Goal: Navigation & Orientation: Go to known website

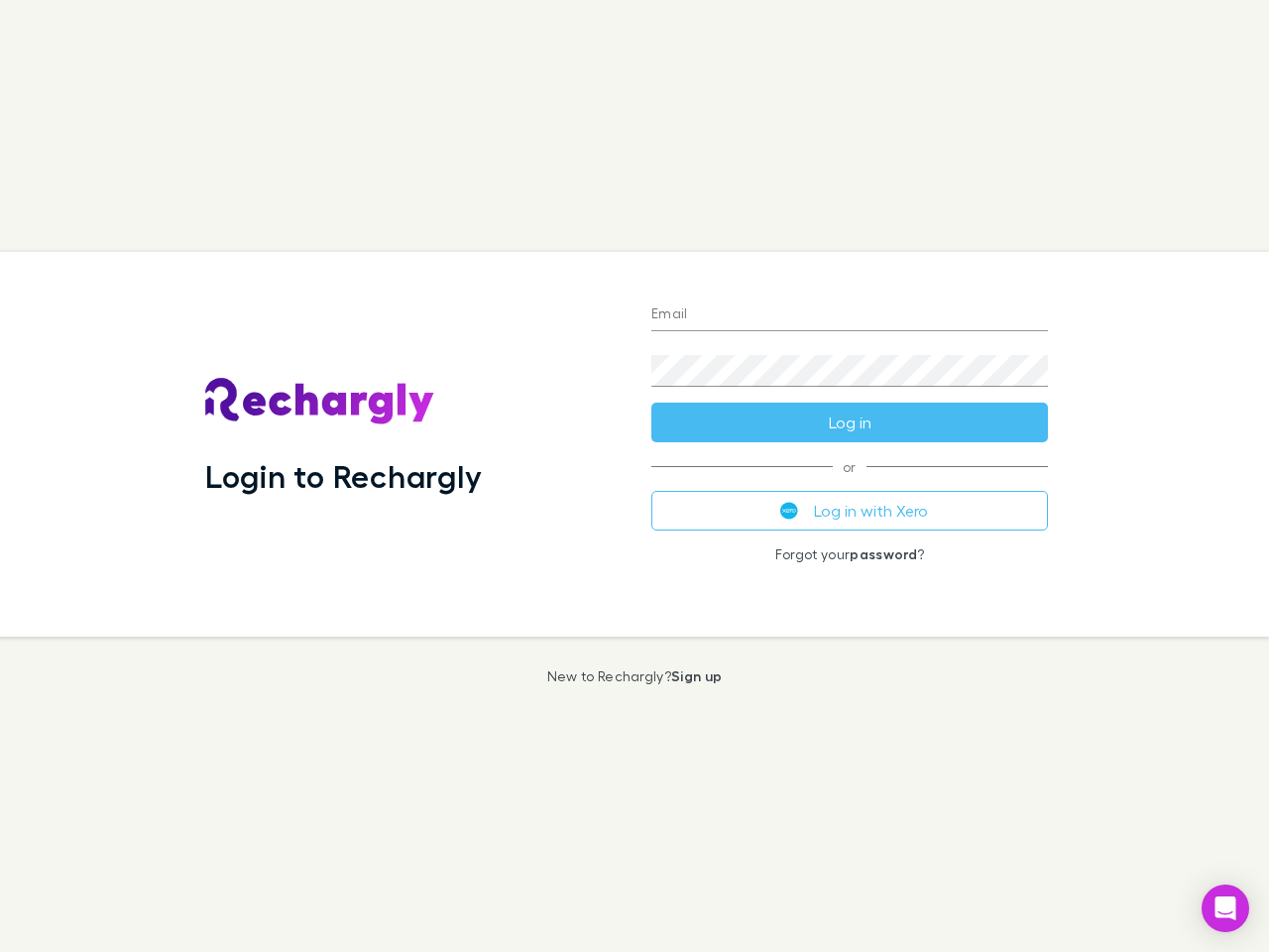
click at [634, 476] on div "Login to Rechargly" at bounding box center [413, 445] width 447 height 385
click at [849, 315] on input "Email" at bounding box center [849, 315] width 397 height 32
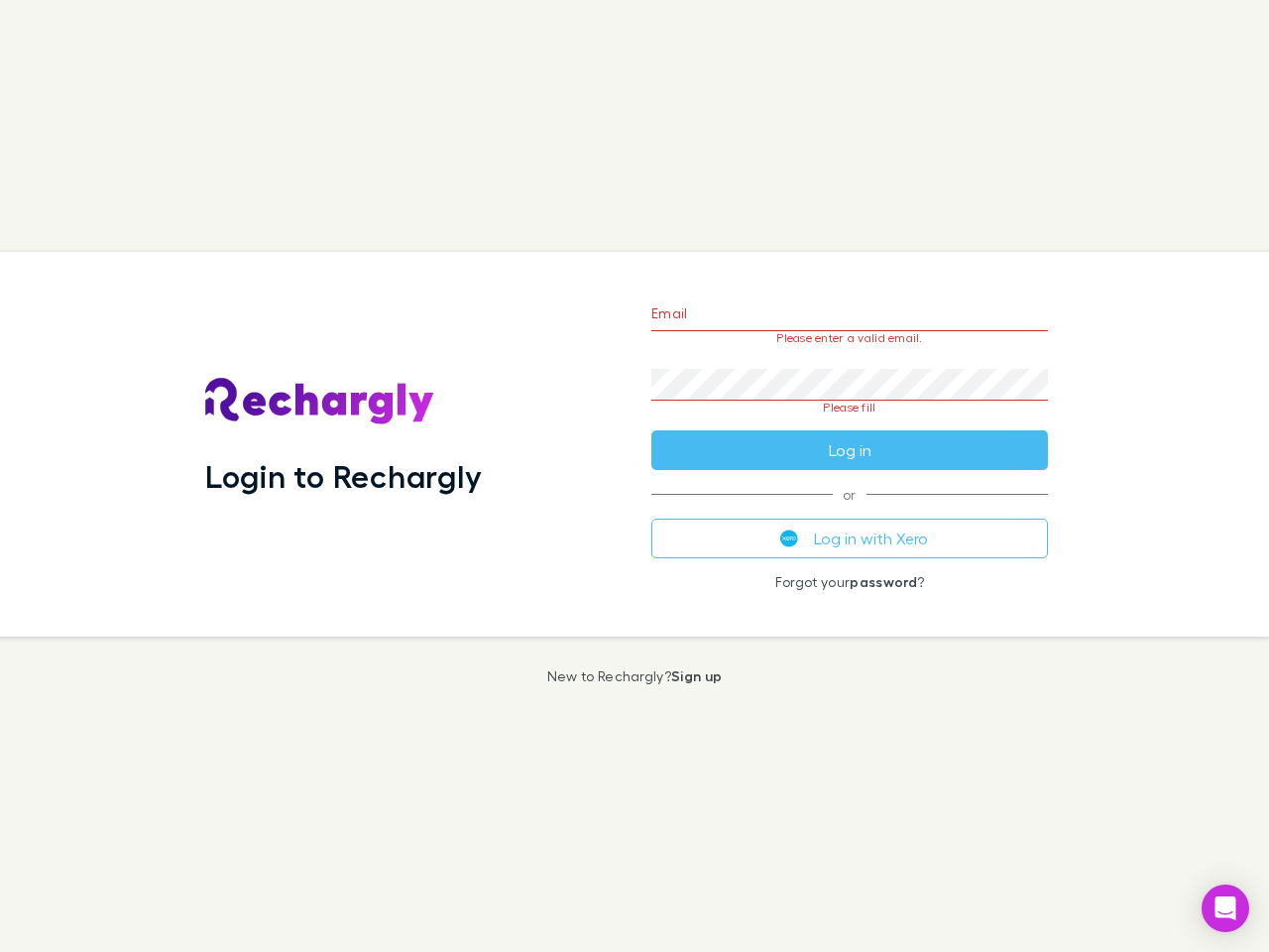
click at [849, 423] on form "Email Please enter a valid email. Password Please fill Log in" at bounding box center [849, 376] width 397 height 186
click at [849, 510] on div "Email Please enter a valid email. Password Please fill Log in or Log in with Xe…" at bounding box center [849, 445] width 429 height 385
click at [1225, 908] on icon "Open Intercom Messenger" at bounding box center [1225, 908] width 21 height 24
